Goal: Transaction & Acquisition: Subscribe to service/newsletter

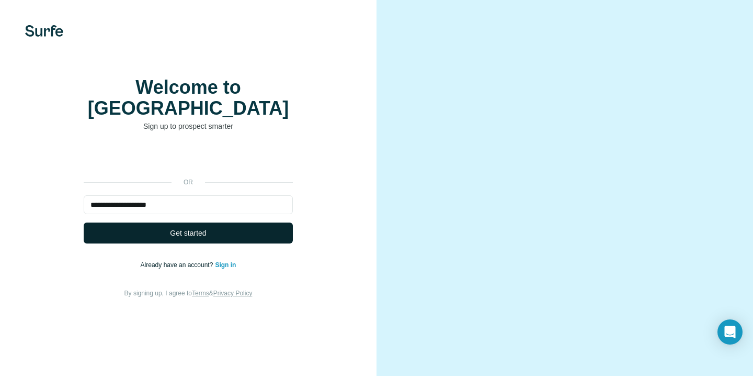
type input "**********"
click at [267, 238] on button "Get started" at bounding box center [188, 232] width 209 height 21
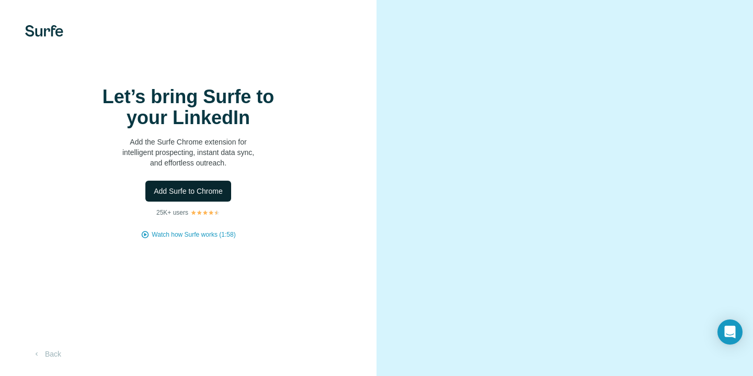
click at [202, 201] on button "Add Surfe to Chrome" at bounding box center [188, 190] width 86 height 21
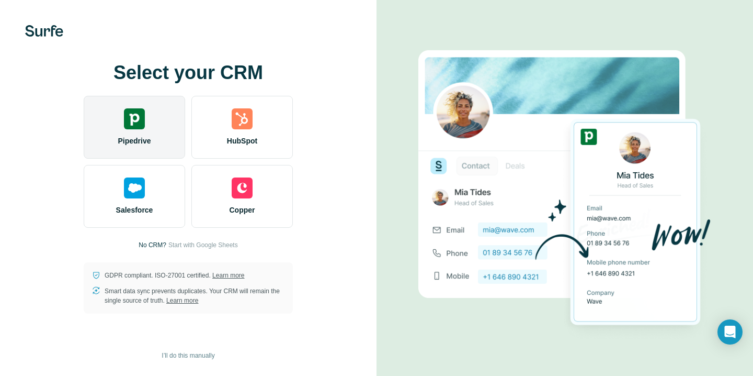
click at [122, 144] on span "Pipedrive" at bounding box center [134, 140] width 33 height 10
click at [149, 133] on div "Pipedrive" at bounding box center [134, 127] width 101 height 63
click at [135, 132] on div "Pipedrive" at bounding box center [134, 127] width 101 height 63
